Goal: Information Seeking & Learning: Understand process/instructions

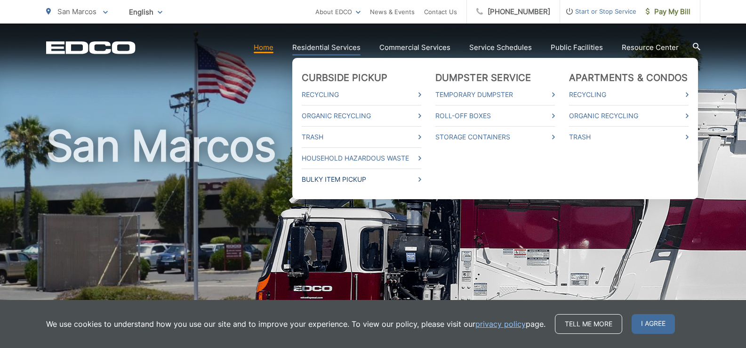
click at [330, 181] on link "Bulky Item Pickup" at bounding box center [362, 179] width 120 height 11
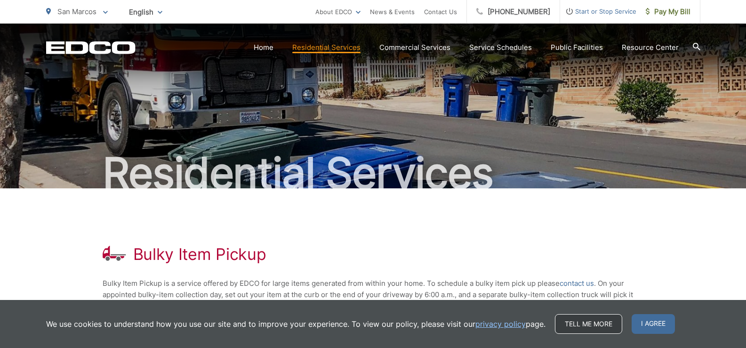
click at [591, 322] on link "Tell me more" at bounding box center [588, 324] width 67 height 20
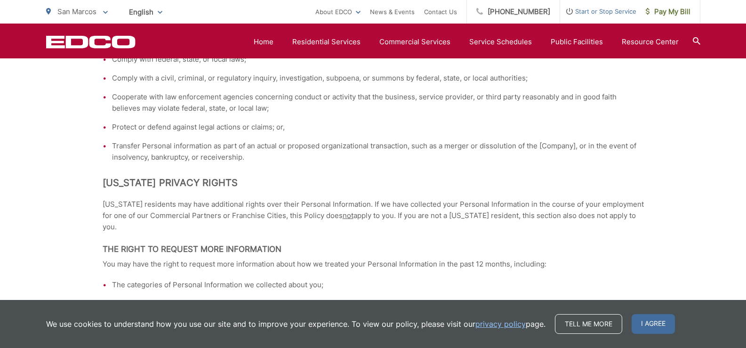
scroll to position [1507, 0]
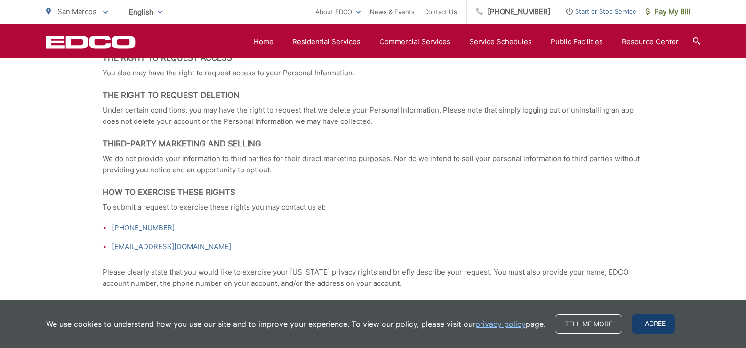
click at [665, 324] on span "I agree" at bounding box center [653, 324] width 43 height 20
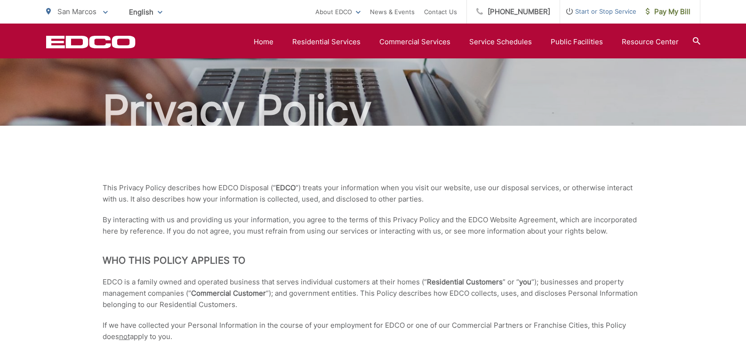
scroll to position [0, 0]
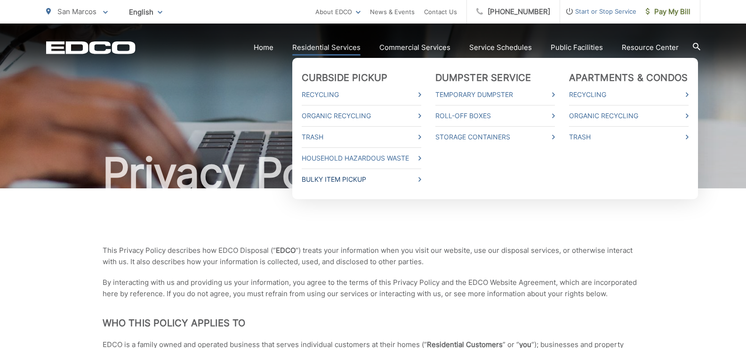
click at [350, 182] on link "Bulky Item Pickup" at bounding box center [362, 179] width 120 height 11
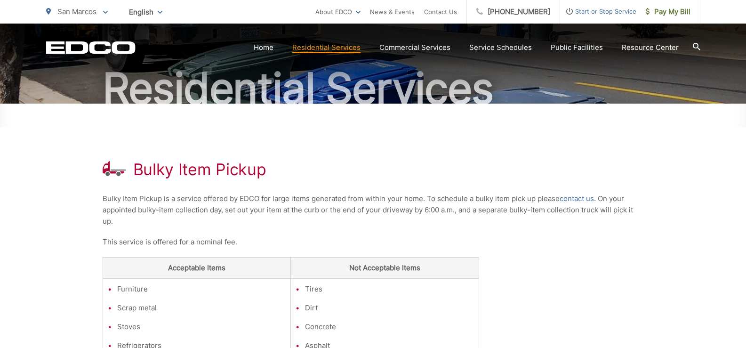
scroll to position [94, 0]
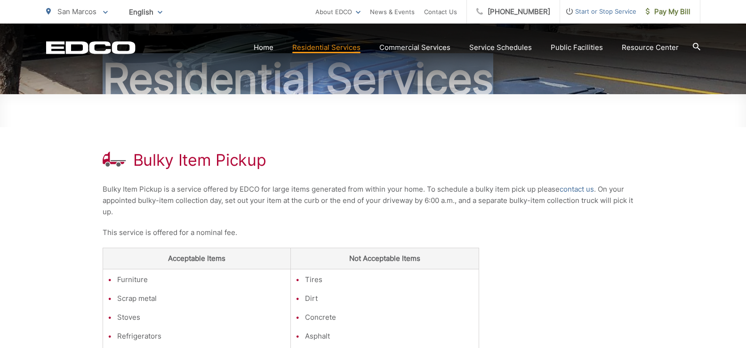
drag, startPoint x: 675, startPoint y: 85, endPoint x: 712, endPoint y: 85, distance: 37.2
click at [712, 85] on div "Residential Services" at bounding box center [373, 11] width 746 height 165
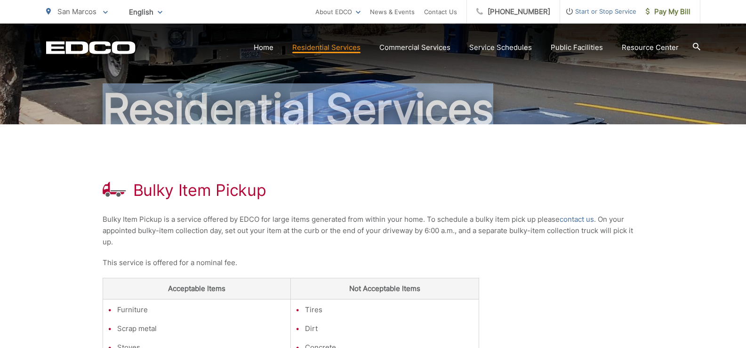
scroll to position [47, 0]
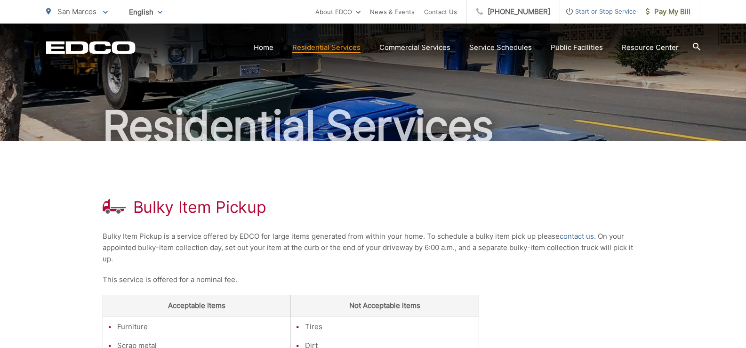
click at [712, 85] on div "Residential Services" at bounding box center [373, 58] width 746 height 165
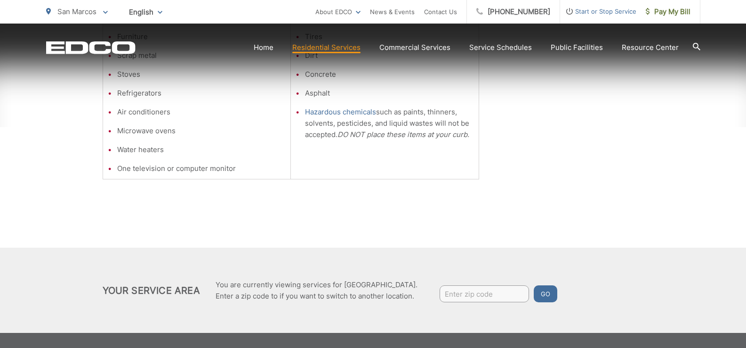
scroll to position [351, 0]
